Goal: Contribute content

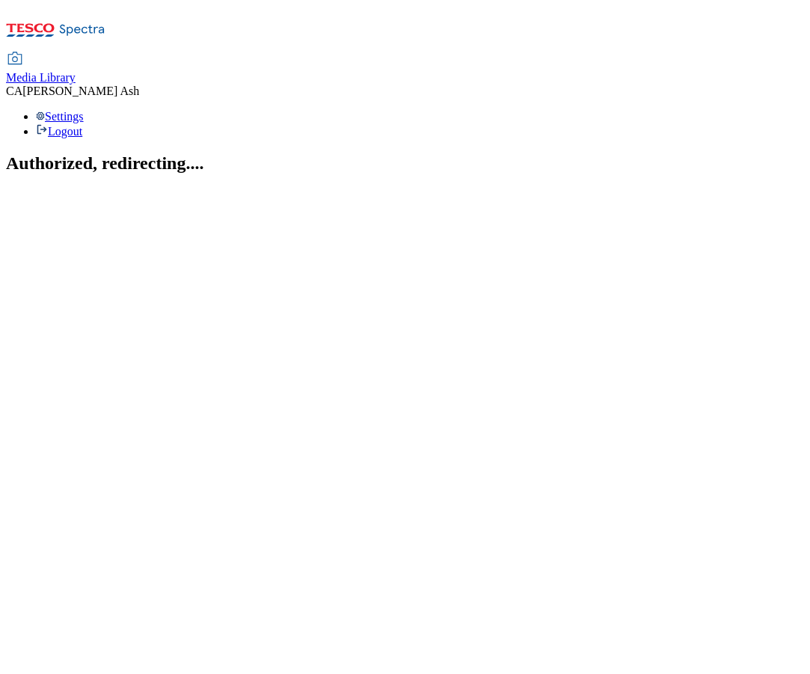
click at [76, 71] on span "Media Library" at bounding box center [41, 77] width 70 height 13
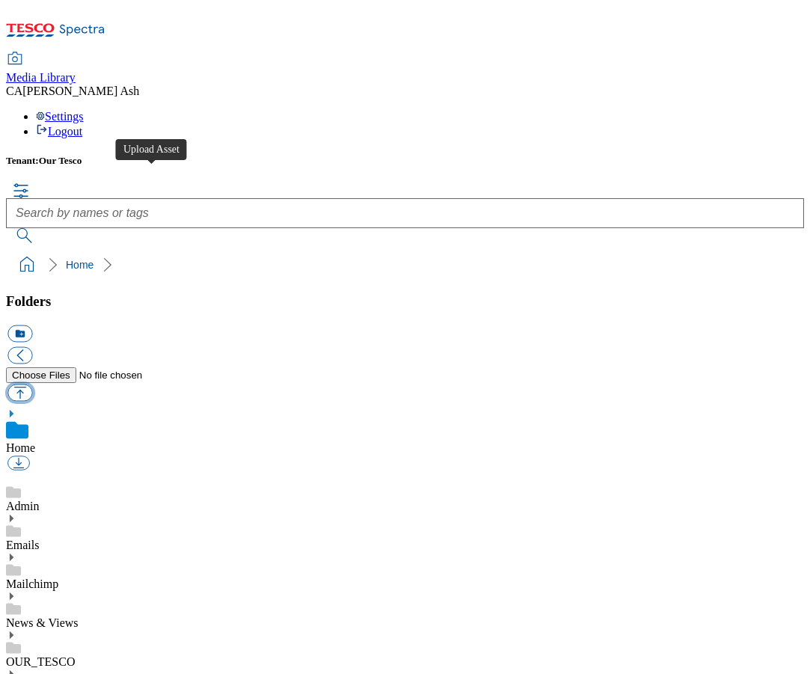
click at [32, 384] on button "button" at bounding box center [19, 392] width 25 height 17
type input "C:\fakepath\1508 terms.pdf"
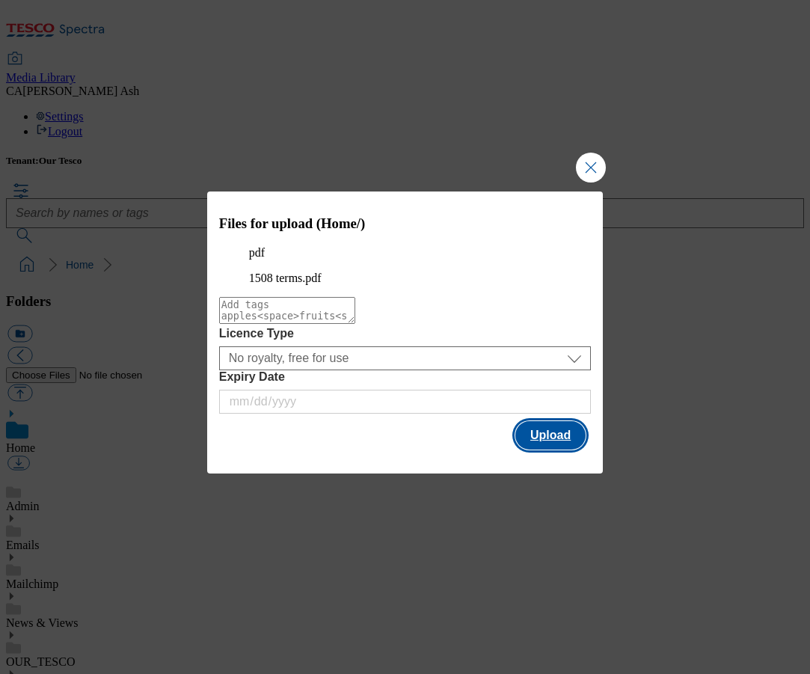
click at [552, 449] on button "Upload" at bounding box center [550, 435] width 70 height 28
